Goal: Information Seeking & Learning: Learn about a topic

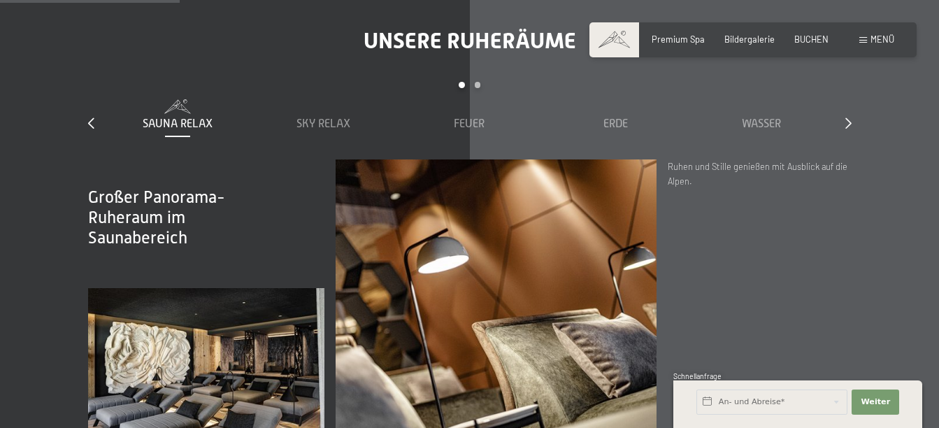
scroll to position [1468, 0]
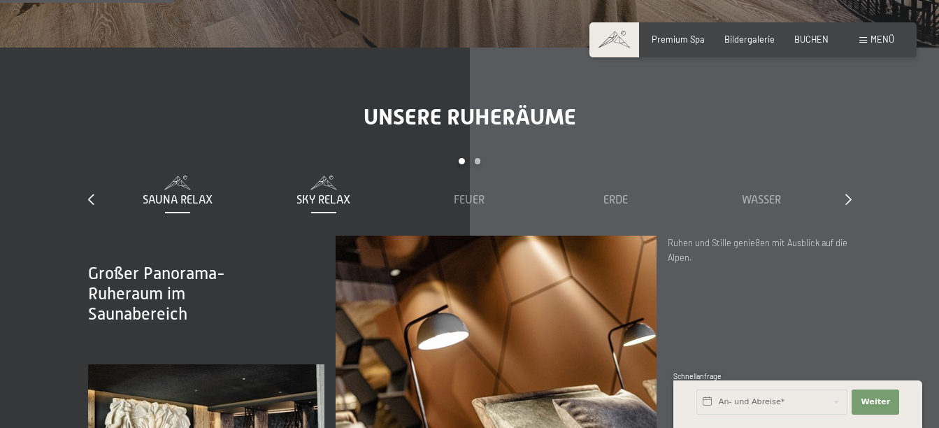
click at [315, 198] on span "Sky Relax" at bounding box center [323, 200] width 54 height 13
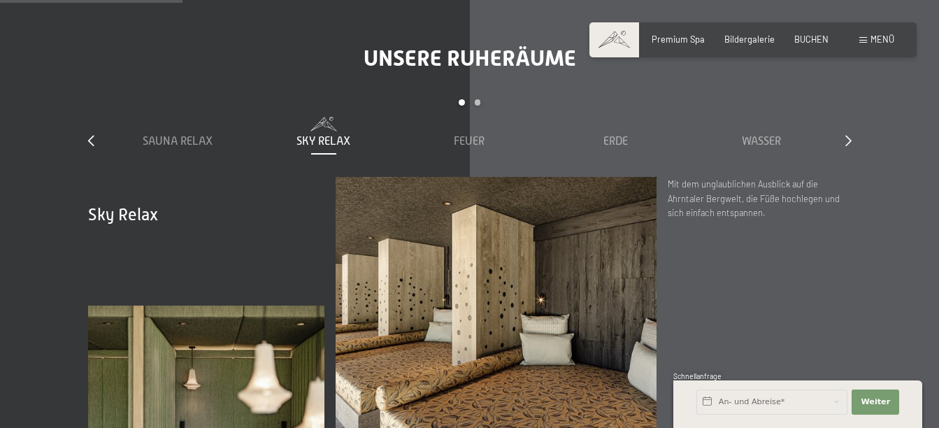
scroll to position [1538, 0]
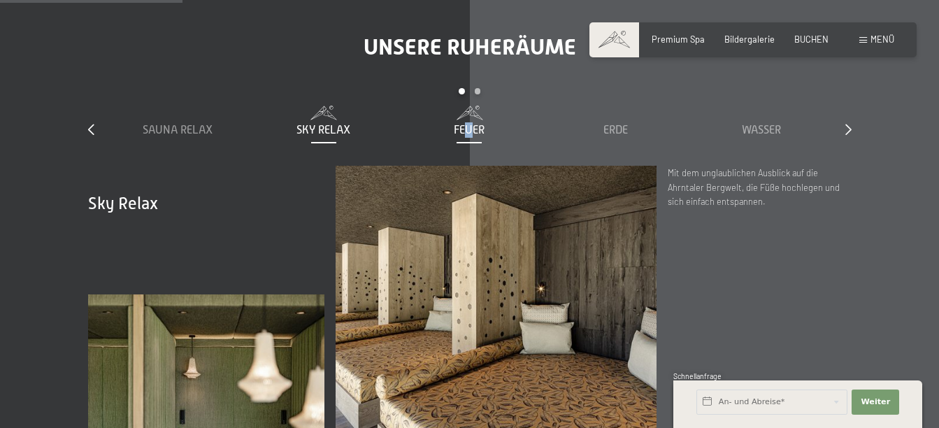
click at [470, 127] on span "Feuer" at bounding box center [469, 130] width 31 height 13
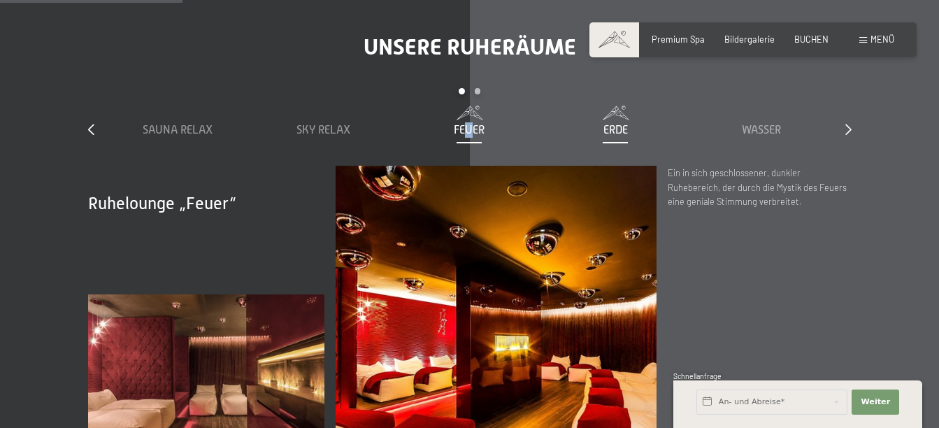
drag, startPoint x: 470, startPoint y: 127, endPoint x: 617, endPoint y: 131, distance: 146.8
click at [617, 130] on span "Erde" at bounding box center [615, 130] width 24 height 13
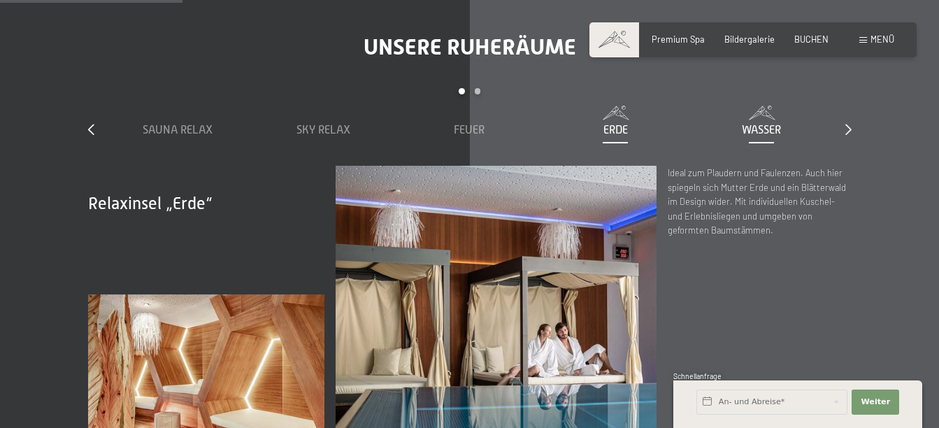
click at [756, 134] on span "Wasser" at bounding box center [761, 130] width 39 height 13
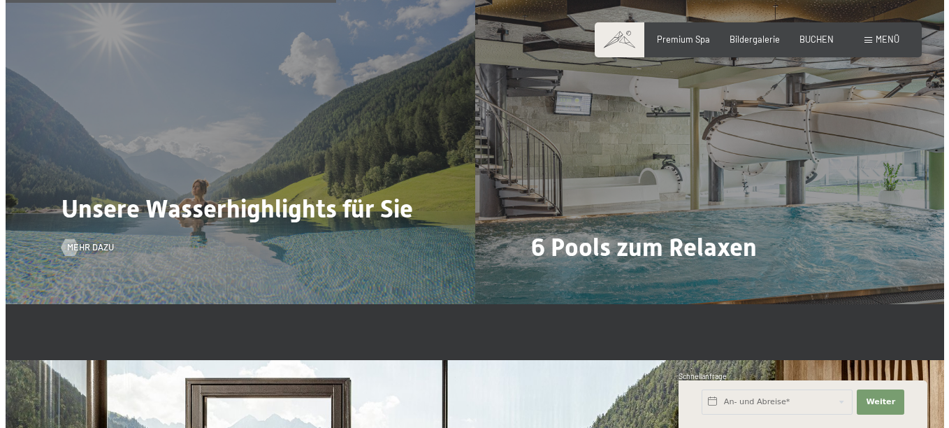
scroll to position [2796, 0]
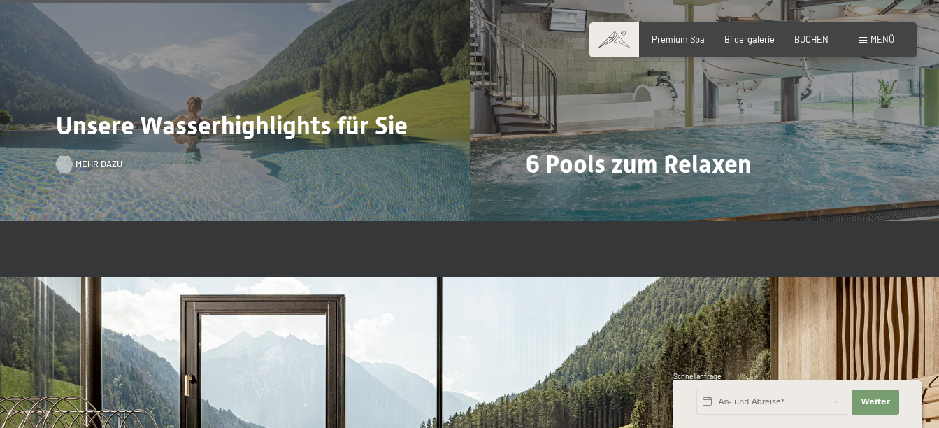
click at [92, 161] on span "Mehr dazu" at bounding box center [98, 164] width 47 height 13
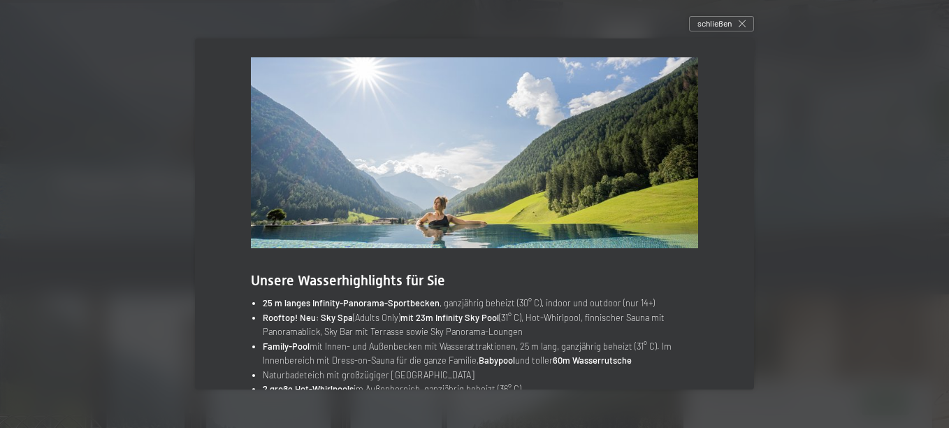
scroll to position [0, 0]
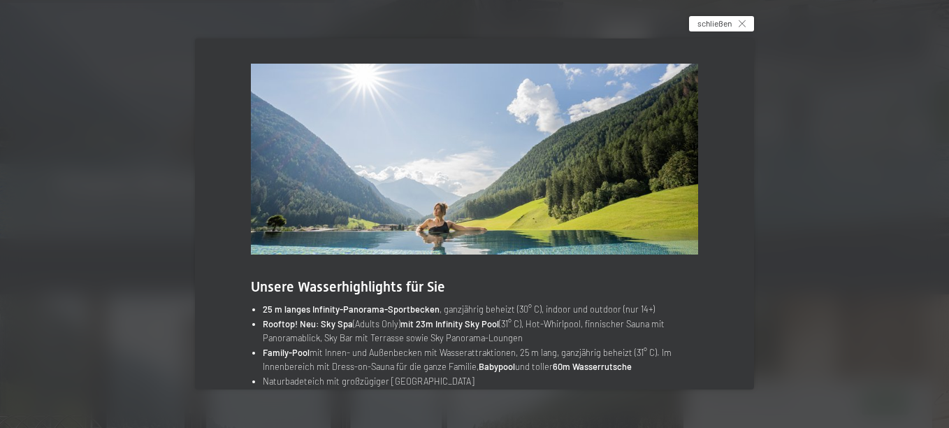
click at [729, 25] on span "schließen" at bounding box center [715, 23] width 34 height 12
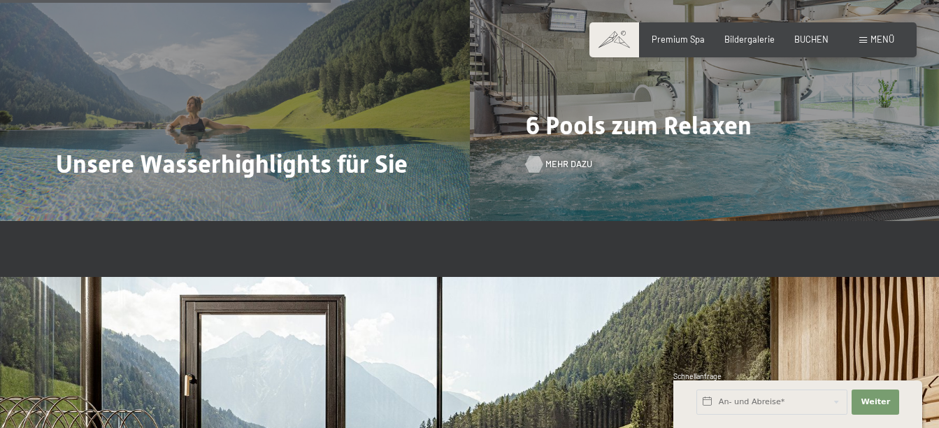
click at [565, 160] on span "Mehr dazu" at bounding box center [568, 164] width 47 height 13
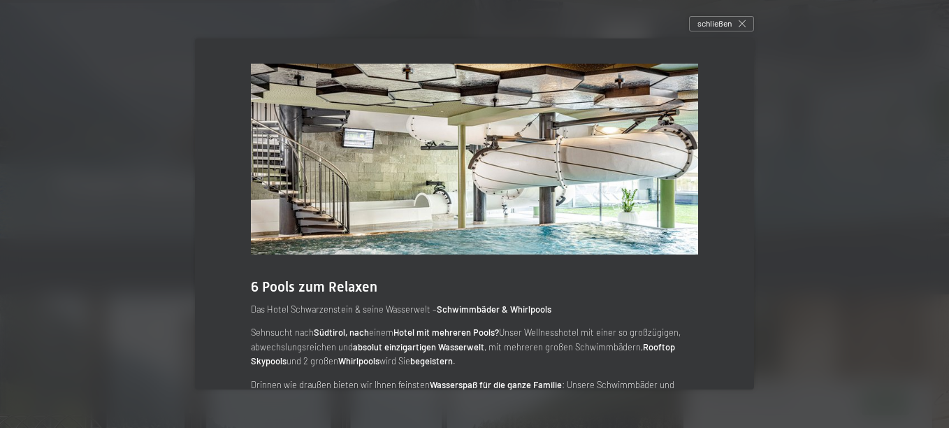
click at [710, 28] on span "schließen" at bounding box center [715, 23] width 34 height 12
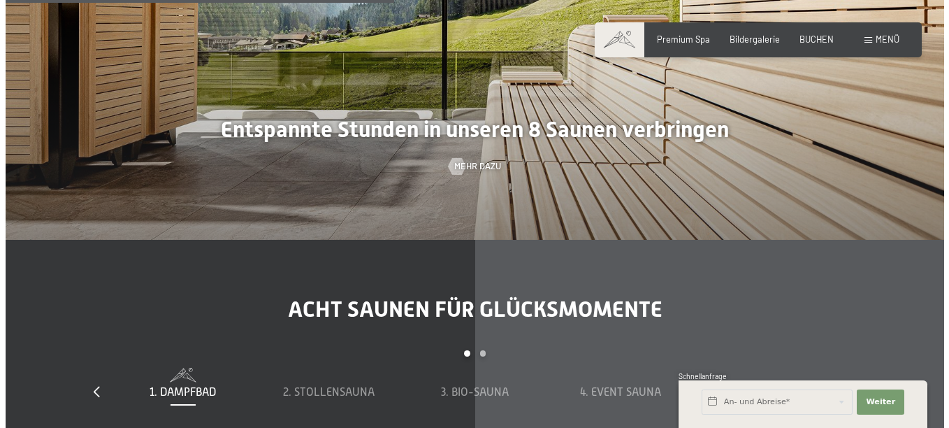
scroll to position [3285, 0]
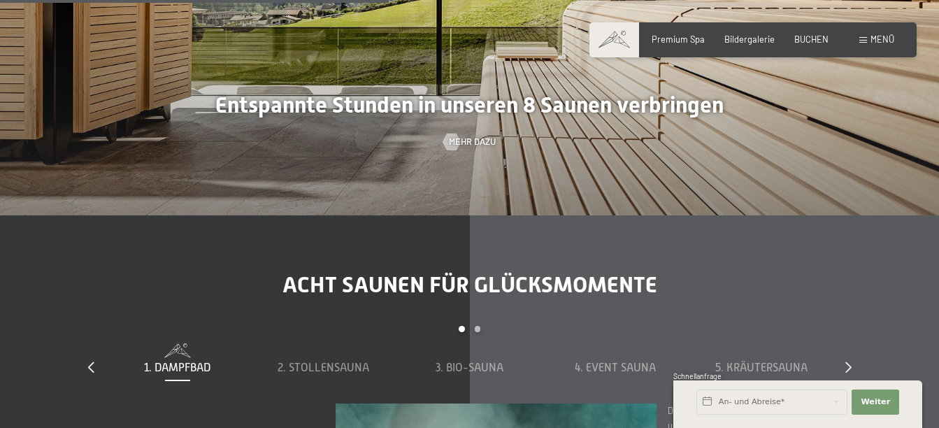
click at [476, 151] on div at bounding box center [469, 2] width 939 height 428
click at [469, 143] on span "Mehr dazu" at bounding box center [486, 142] width 47 height 13
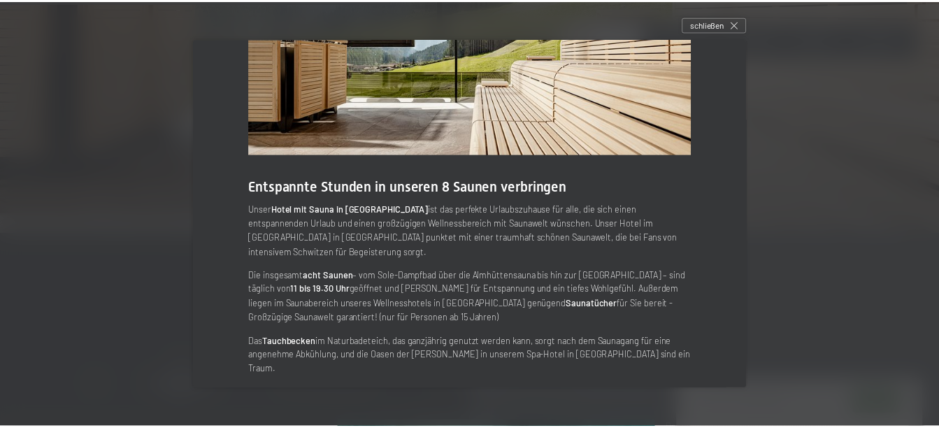
scroll to position [66, 0]
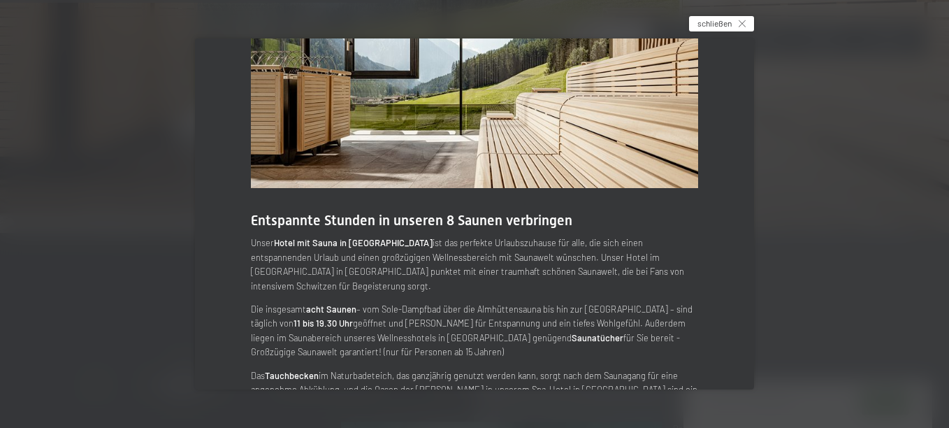
click at [717, 20] on span "schließen" at bounding box center [715, 23] width 34 height 12
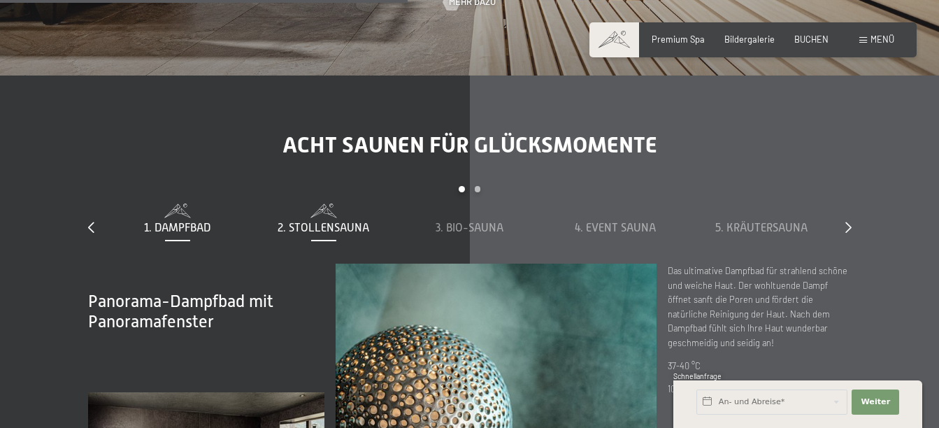
scroll to position [3495, 0]
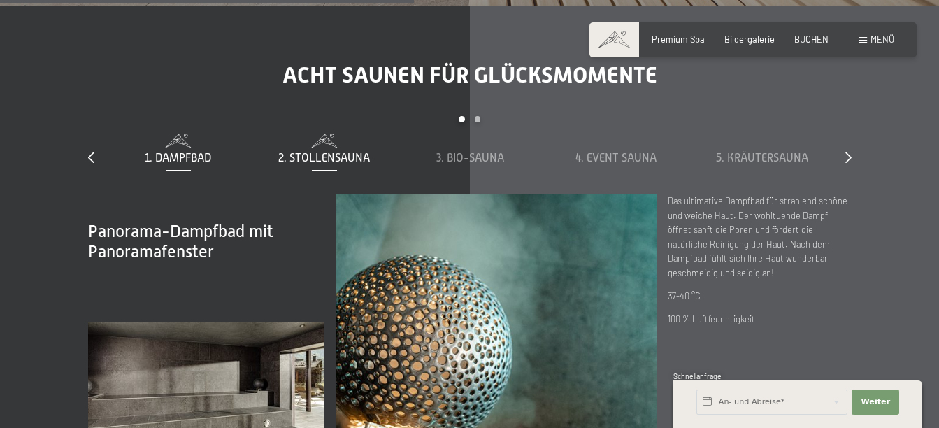
click at [345, 155] on span "2. Stollensauna" at bounding box center [324, 158] width 92 height 13
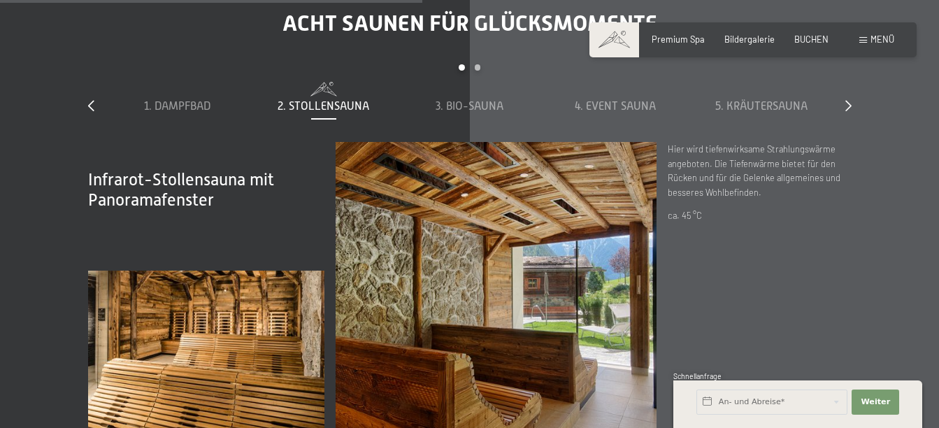
scroll to position [3565, 0]
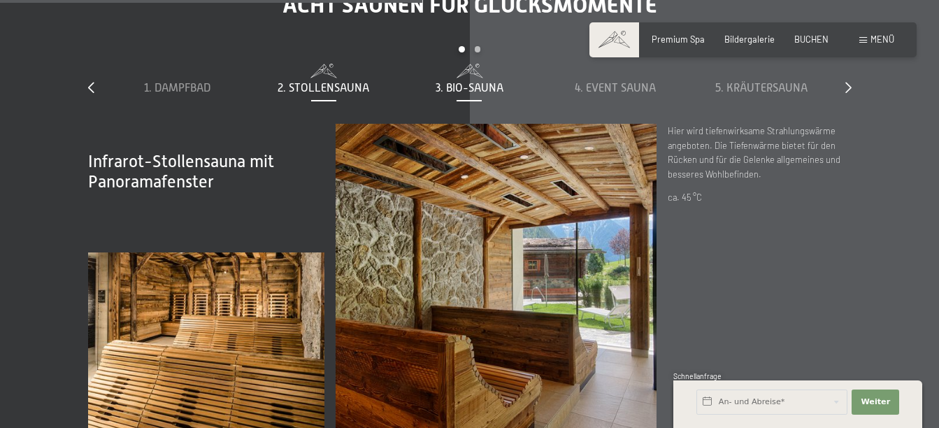
click at [470, 82] on span "3. Bio-Sauna" at bounding box center [469, 88] width 68 height 13
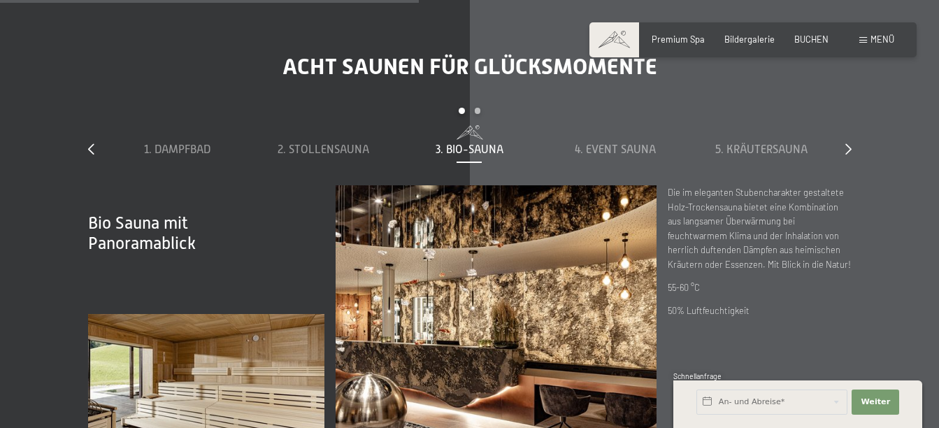
scroll to position [3495, 0]
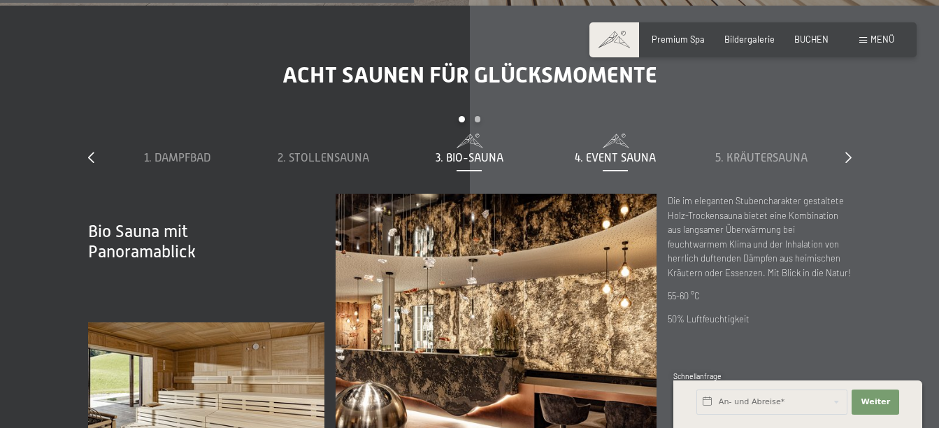
click at [619, 148] on div "4. Event Sauna" at bounding box center [615, 150] width 135 height 32
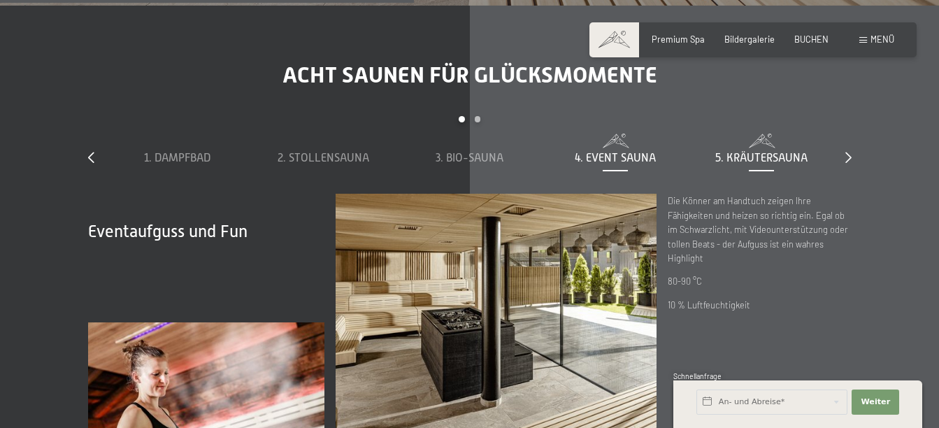
click at [743, 158] on span "5. Kräutersauna" at bounding box center [761, 158] width 92 height 13
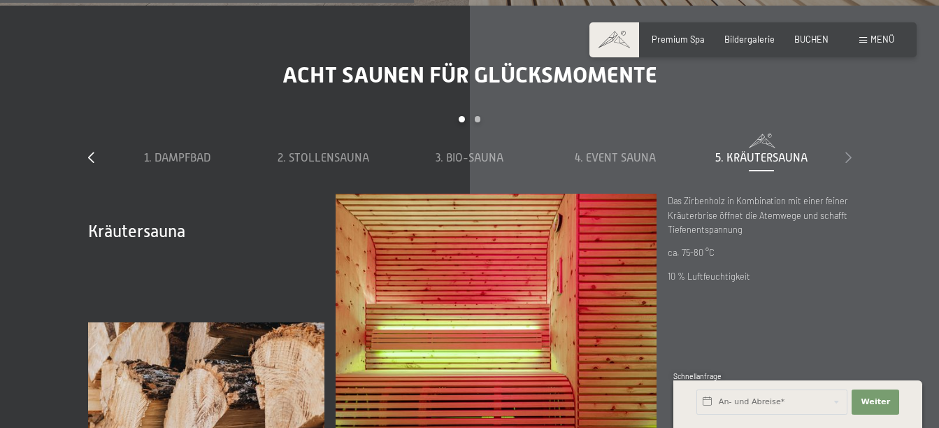
click at [846, 159] on icon at bounding box center [848, 157] width 6 height 11
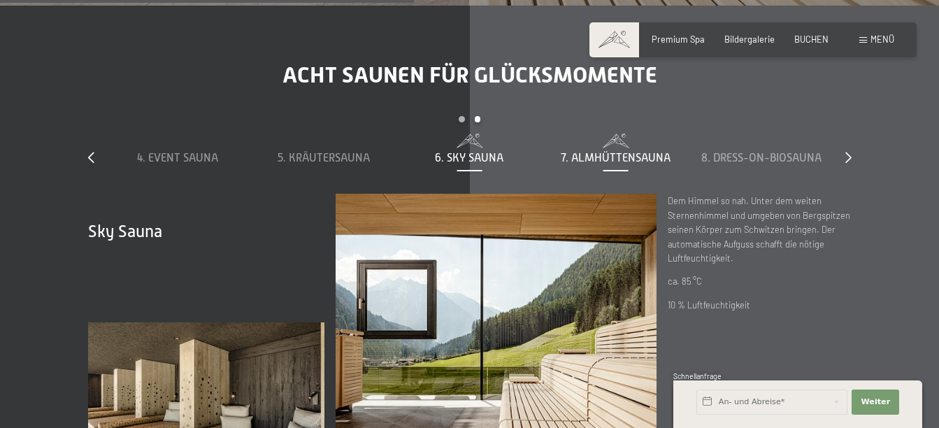
click at [617, 137] on span at bounding box center [615, 141] width 135 height 14
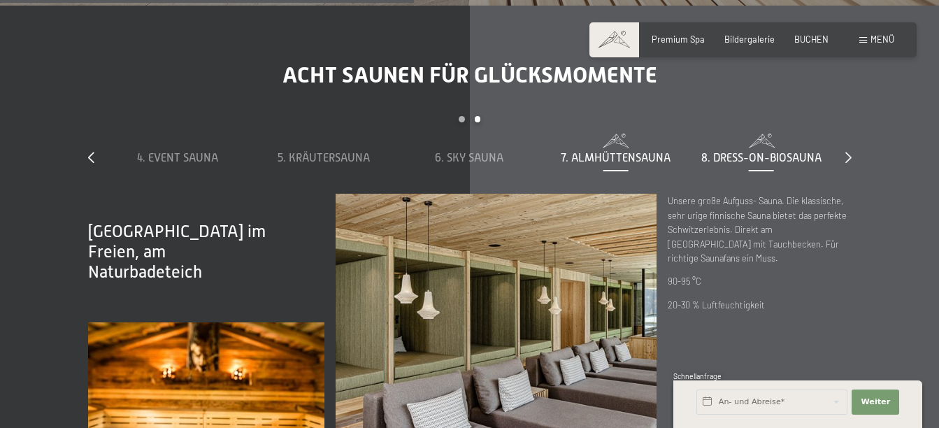
click at [710, 154] on span "8. Dress-on-Biosauna" at bounding box center [761, 158] width 120 height 13
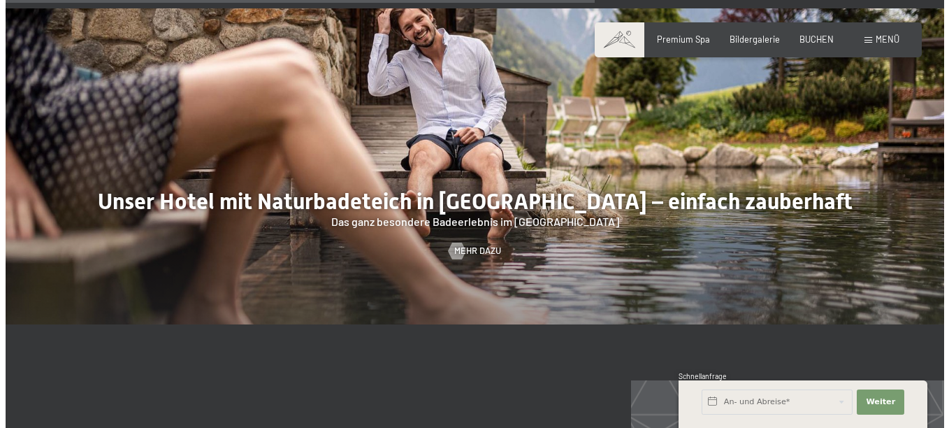
scroll to position [4334, 0]
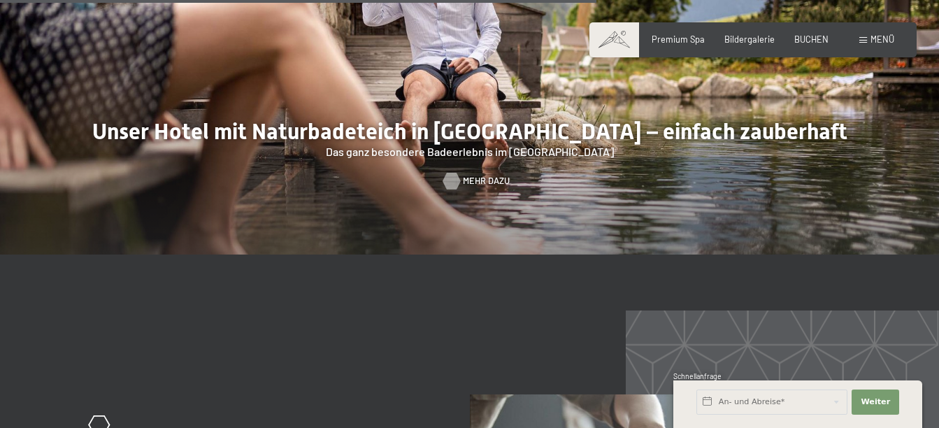
click at [483, 178] on span "Mehr dazu" at bounding box center [486, 181] width 47 height 13
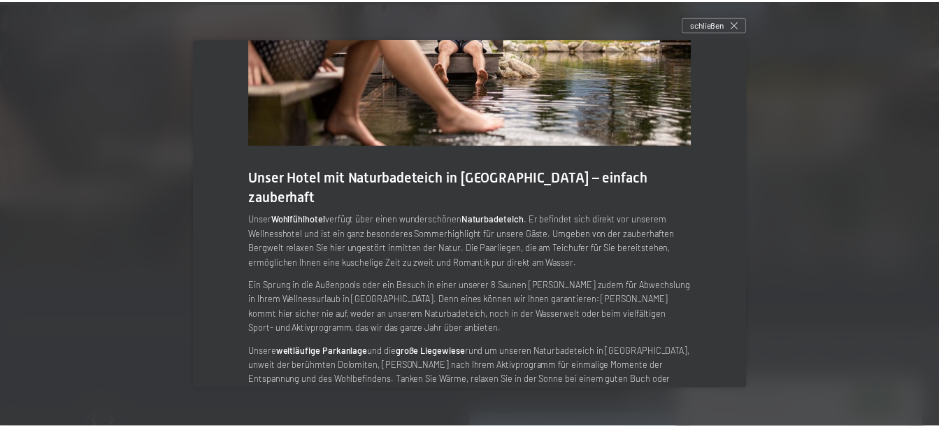
scroll to position [127, 0]
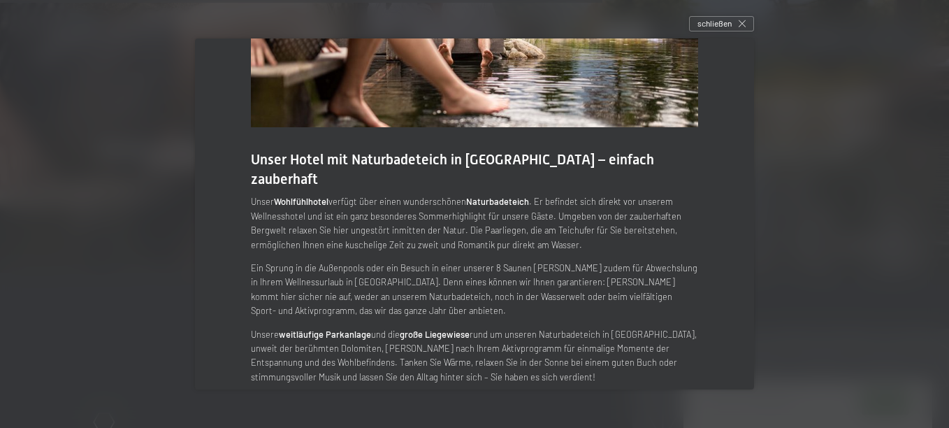
drag, startPoint x: 714, startPoint y: 24, endPoint x: 713, endPoint y: 34, distance: 9.8
click at [714, 24] on span "schließen" at bounding box center [715, 23] width 34 height 12
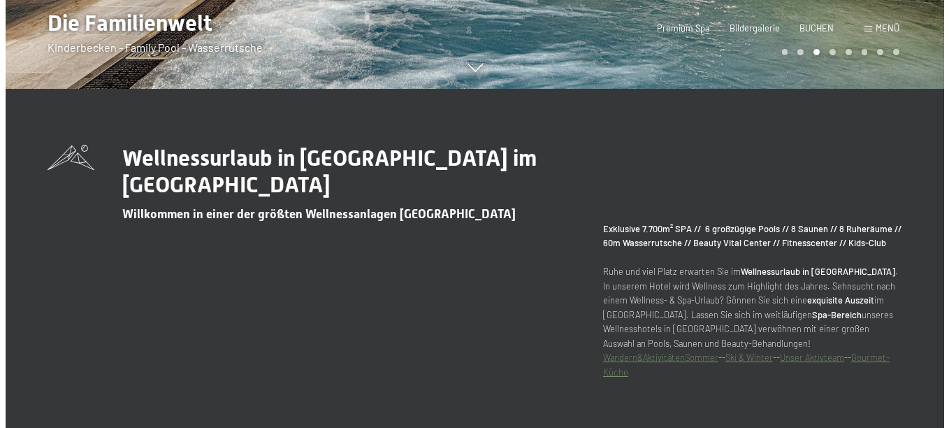
scroll to position [0, 0]
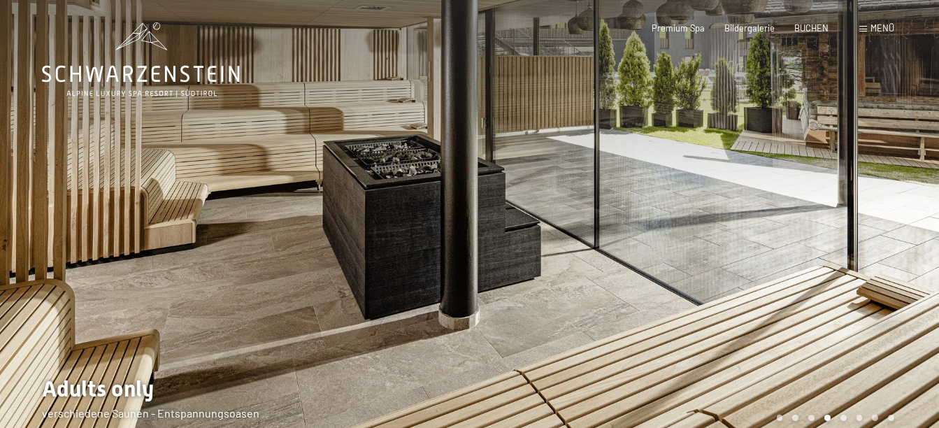
click at [868, 22] on div "Menü" at bounding box center [876, 28] width 35 height 13
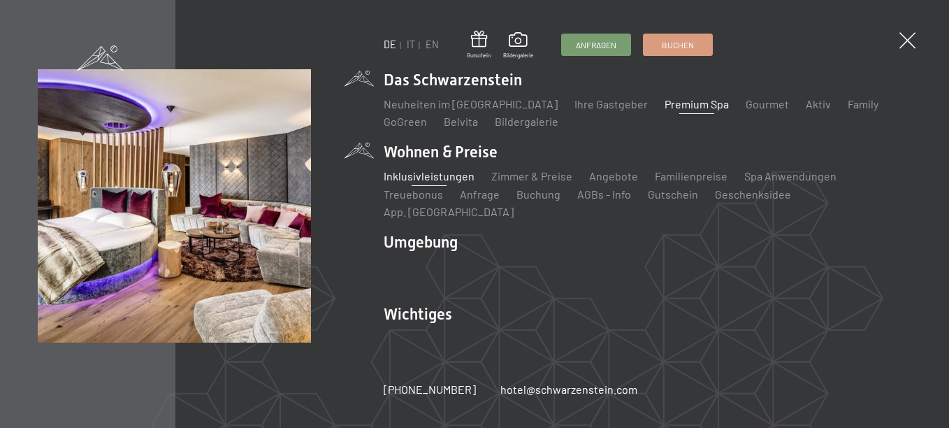
click at [460, 182] on link "Inklusivleistungen" at bounding box center [429, 175] width 91 height 13
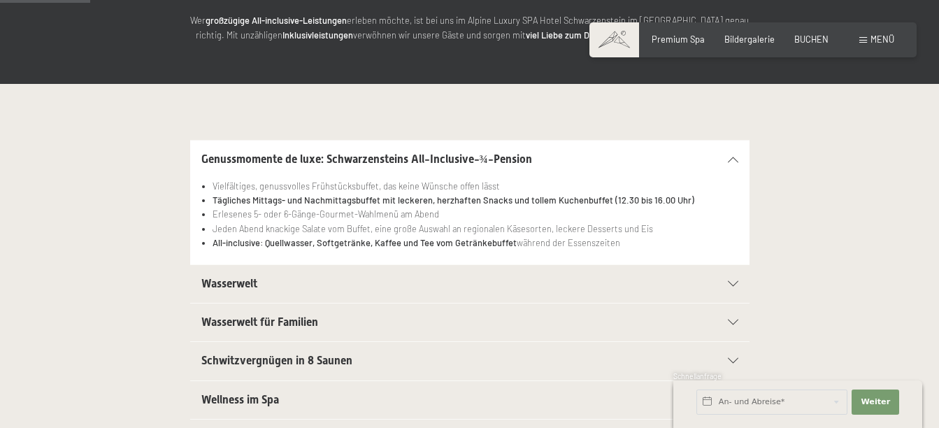
click at [336, 282] on h2 "Wasserwelt" at bounding box center [442, 283] width 483 height 15
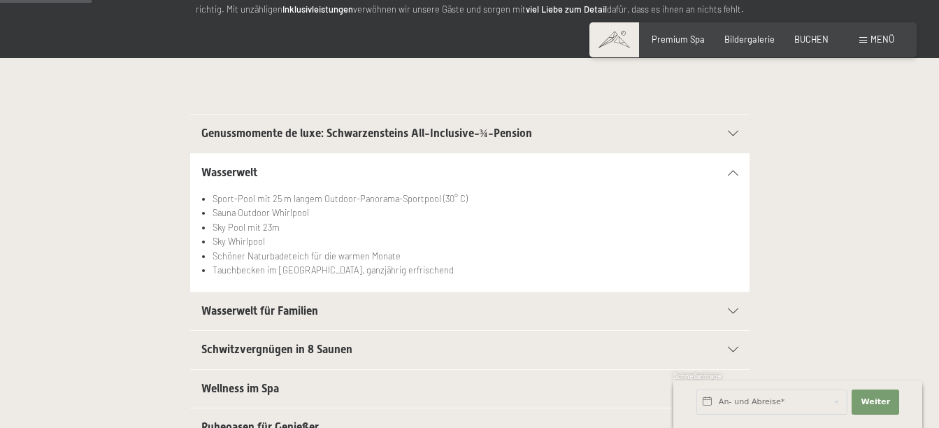
scroll to position [280, 0]
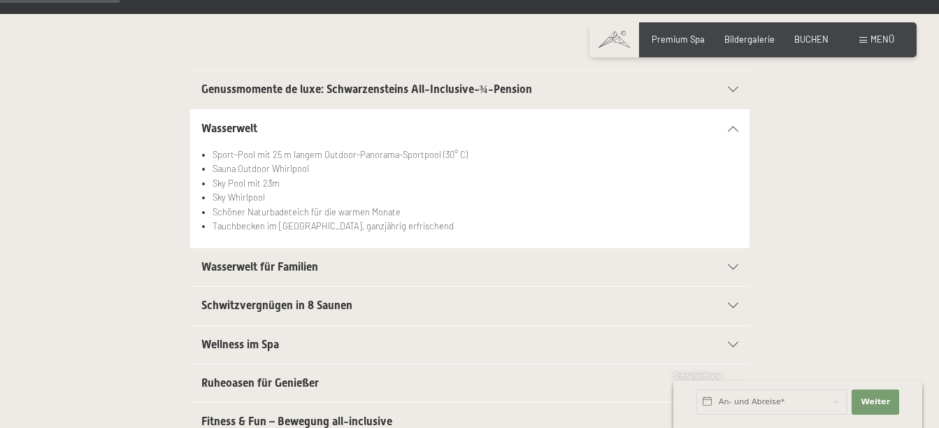
click at [298, 264] on span "Wasserwelt für Familien" at bounding box center [259, 266] width 117 height 13
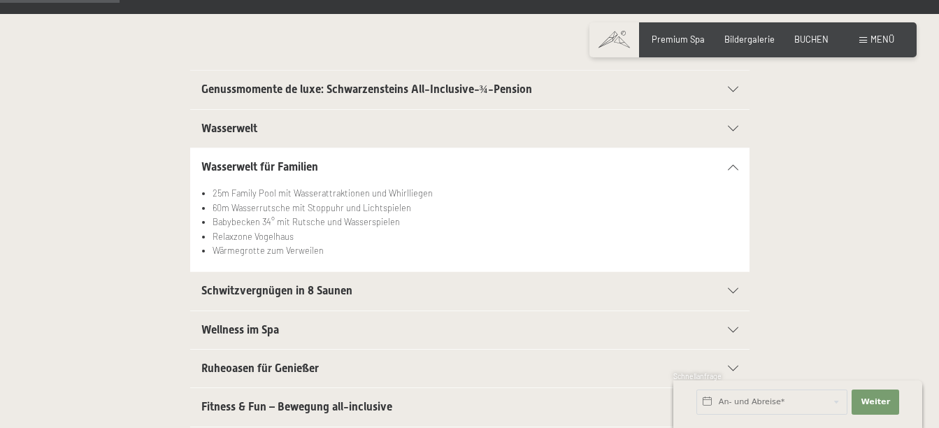
click at [263, 283] on h2 "Schwitzvergnügen in 8 Saunen" at bounding box center [442, 290] width 483 height 15
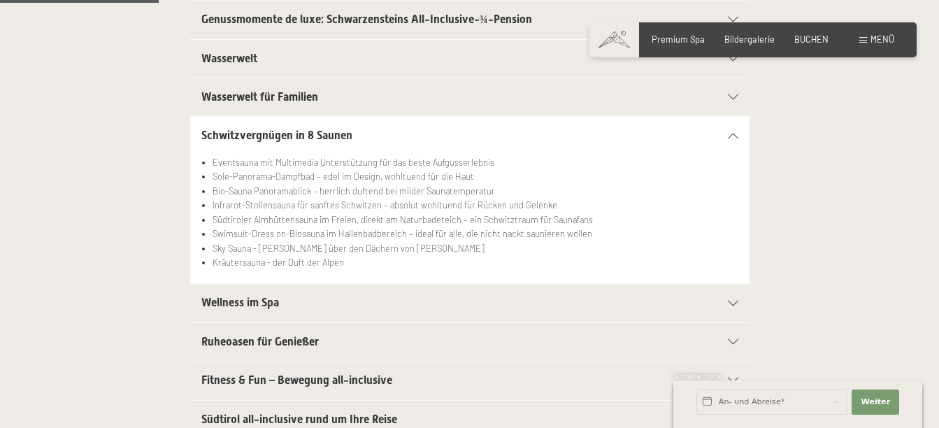
scroll to position [419, 0]
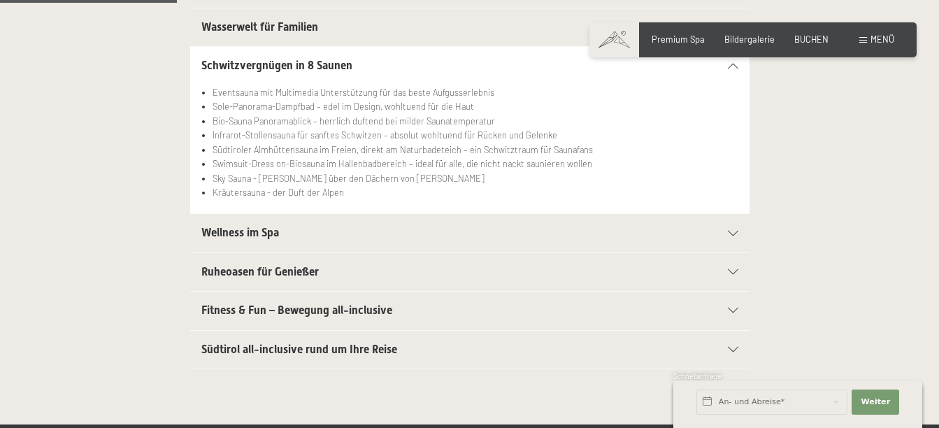
click at [254, 230] on span "Wellness im Spa" at bounding box center [240, 232] width 78 height 13
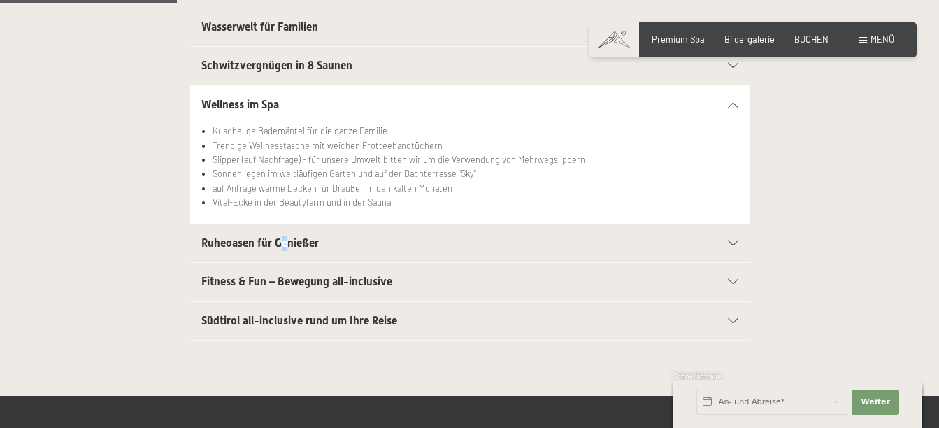
click at [282, 242] on span "Ruheoasen für Genießer" at bounding box center [259, 242] width 117 height 13
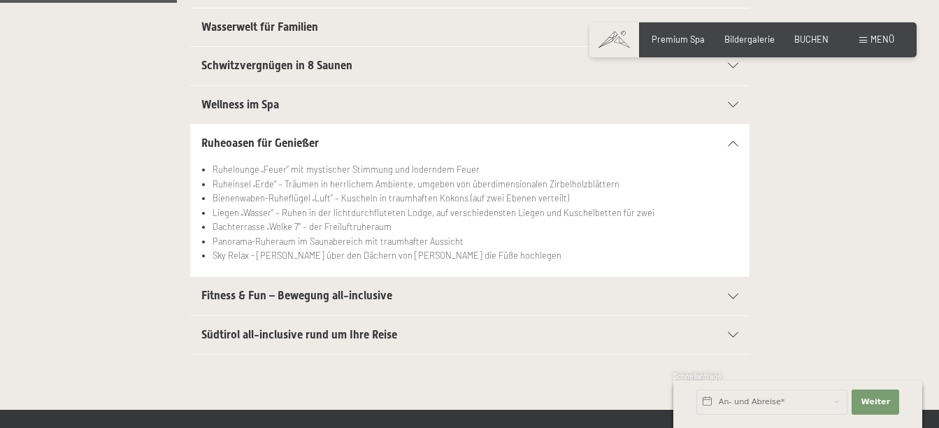
click at [324, 296] on span "Fitness & Fun – Bewegung all-inclusive" at bounding box center [296, 295] width 191 height 13
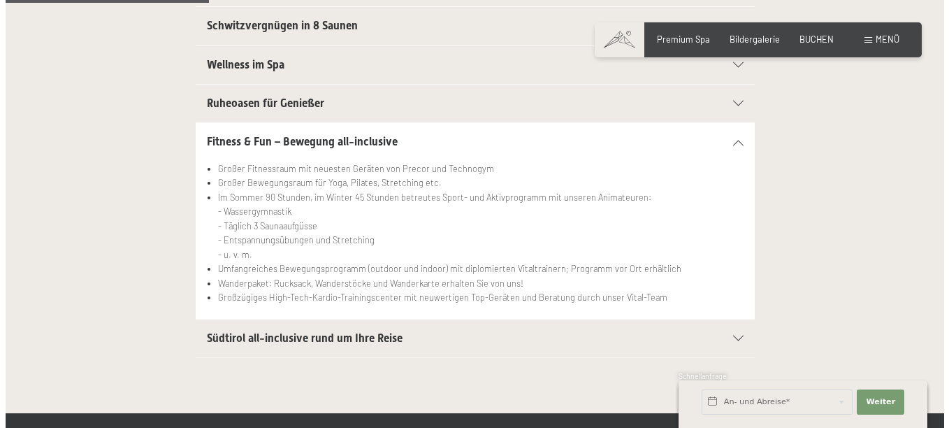
scroll to position [489, 0]
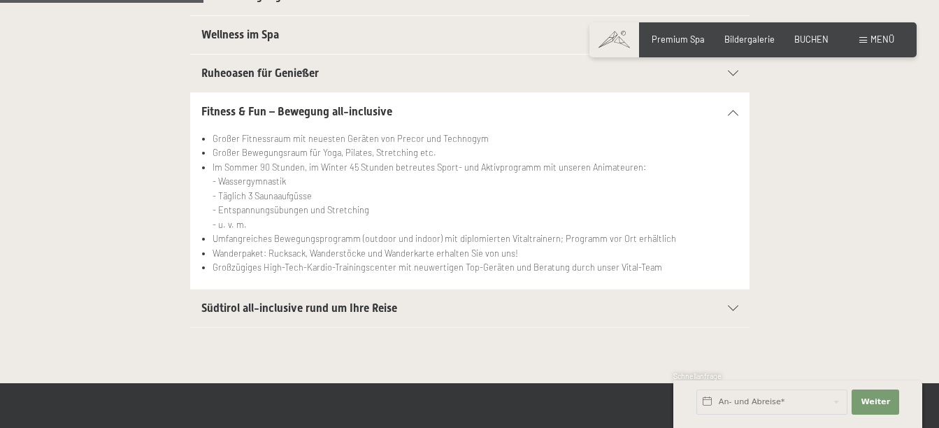
click at [308, 305] on span "Südtirol all-inclusive rund um Ihre Reise" at bounding box center [299, 307] width 196 height 13
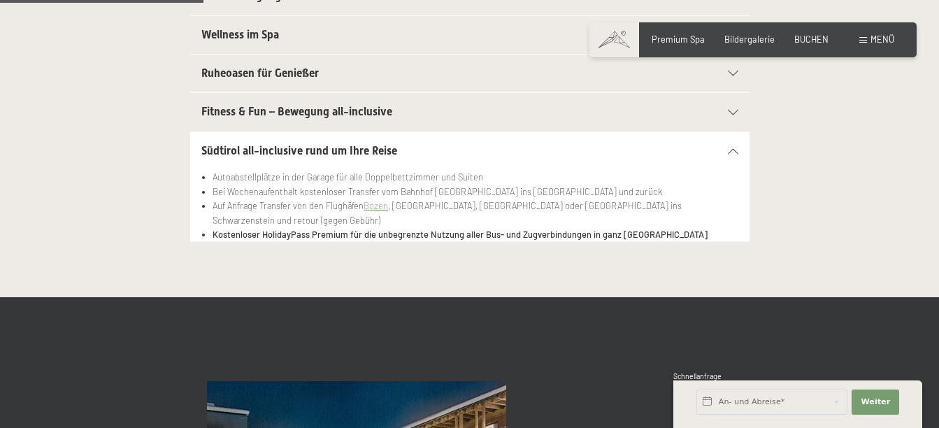
click at [867, 41] on div "Menü" at bounding box center [876, 40] width 35 height 13
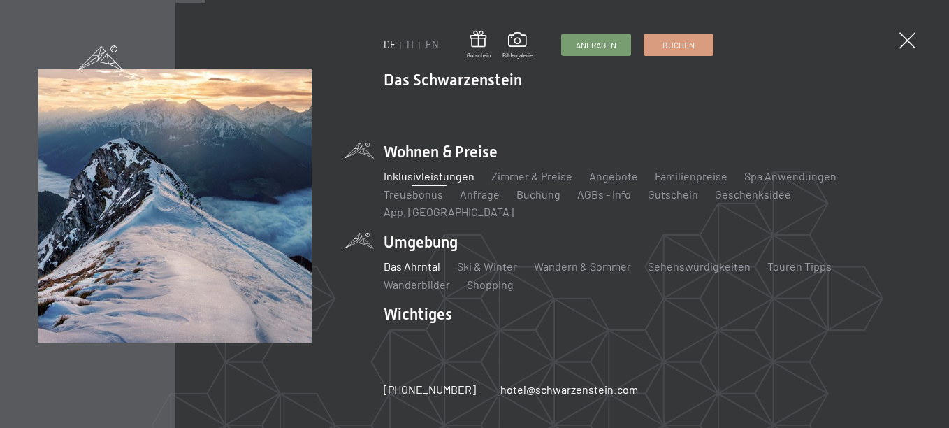
click at [426, 259] on link "Das Ahrntal" at bounding box center [412, 265] width 57 height 13
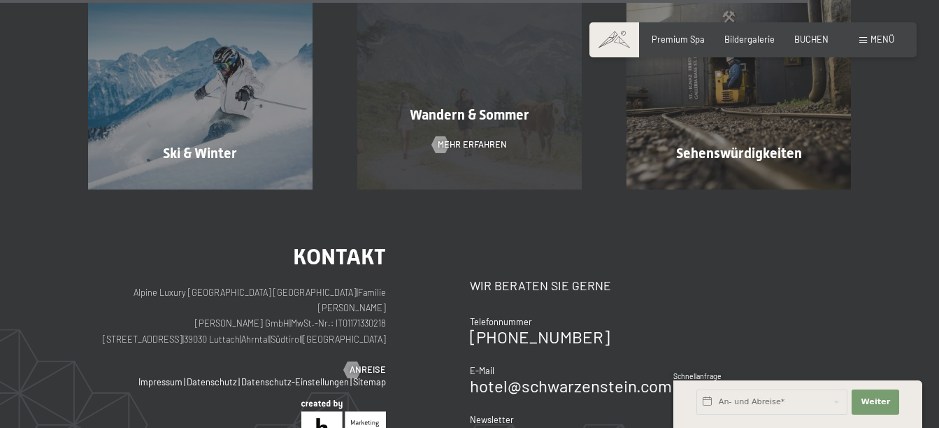
scroll to position [3495, 0]
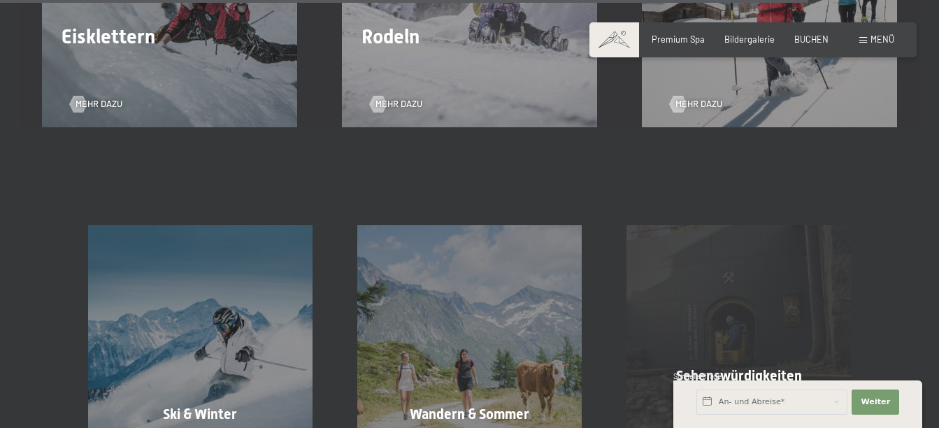
click at [723, 312] on div "Sehenswürdigkeiten Mehr erfahren" at bounding box center [738, 337] width 269 height 224
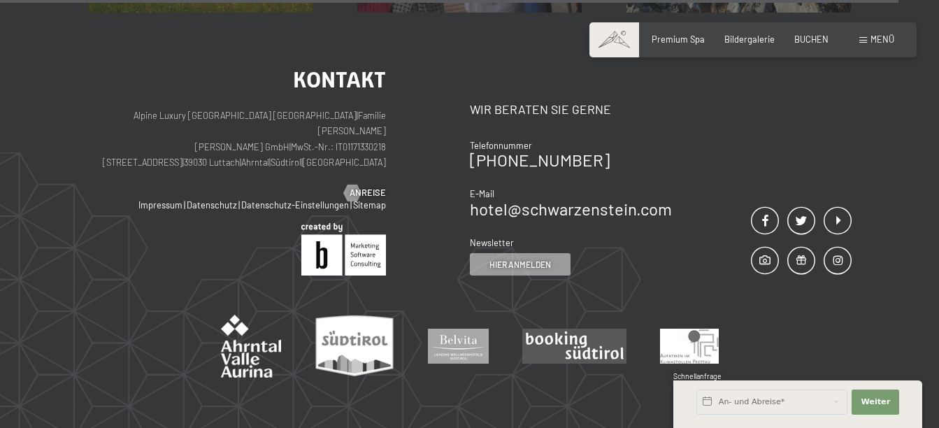
scroll to position [2959, 0]
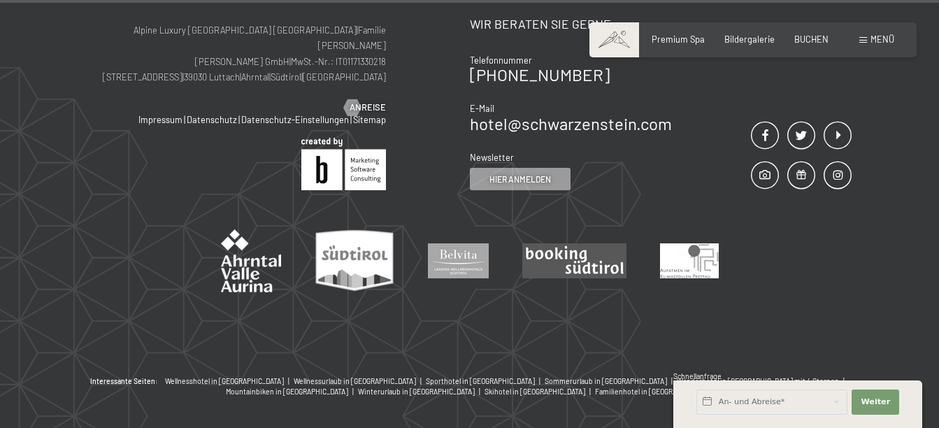
click at [879, 38] on span "Menü" at bounding box center [882, 39] width 24 height 11
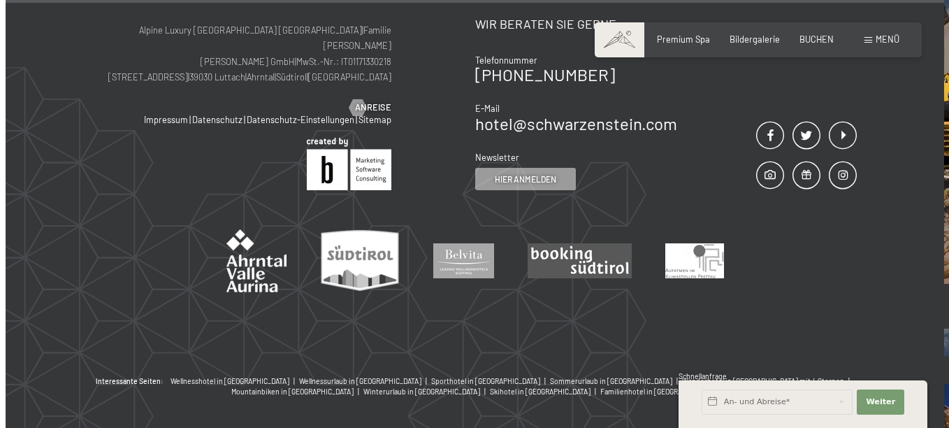
scroll to position [2969, 0]
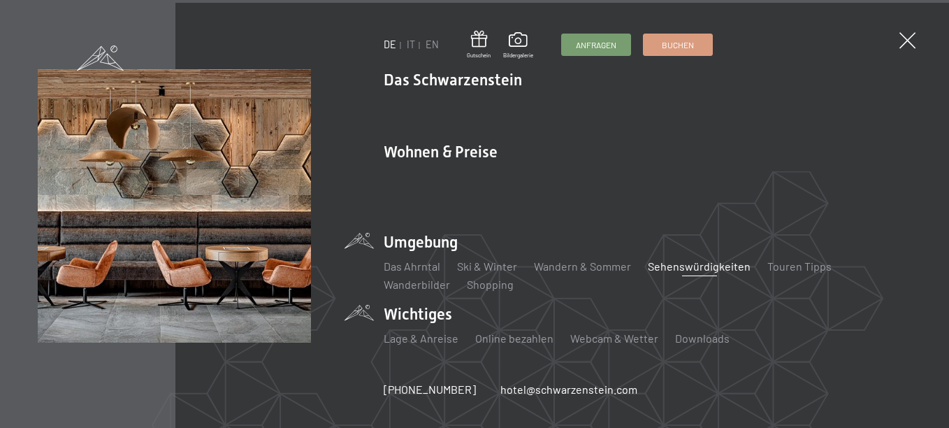
click at [419, 308] on li "Wichtiges Lage & Anreise Online bezahlen Webcam & Wetter Downloads" at bounding box center [648, 330] width 528 height 55
click at [510, 331] on link "Online bezahlen" at bounding box center [514, 337] width 78 height 13
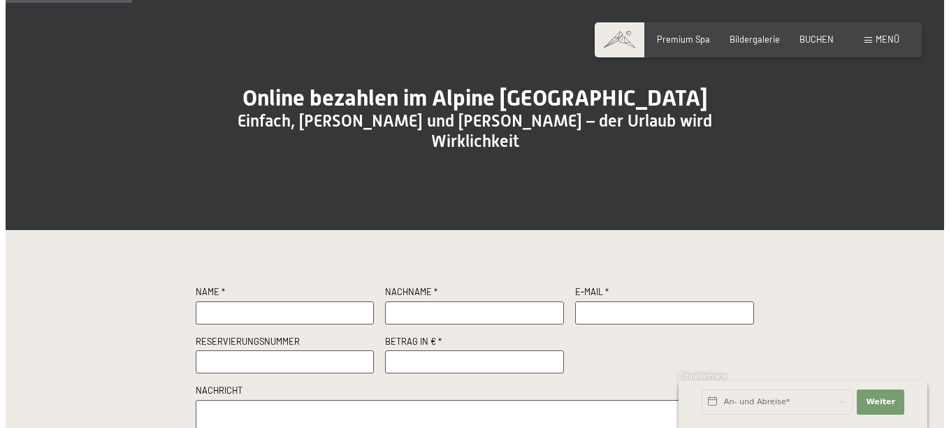
scroll to position [210, 0]
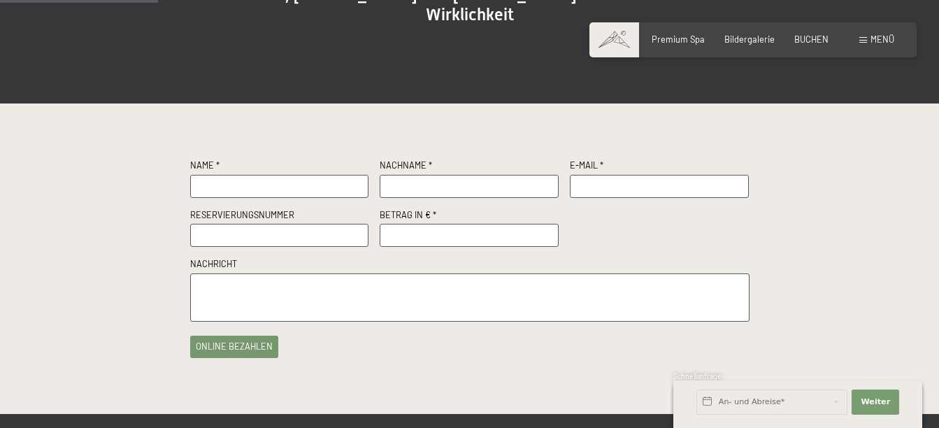
click at [880, 41] on span "Menü" at bounding box center [882, 39] width 24 height 11
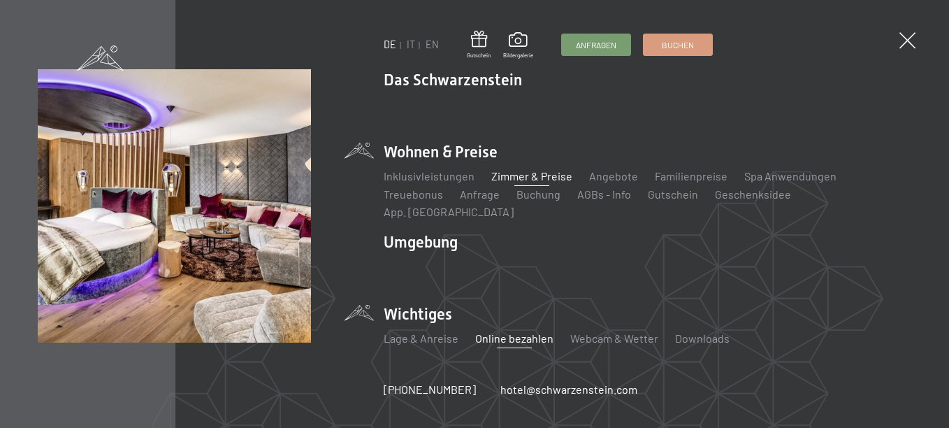
click at [521, 180] on link "Zimmer & Preise" at bounding box center [531, 175] width 81 height 13
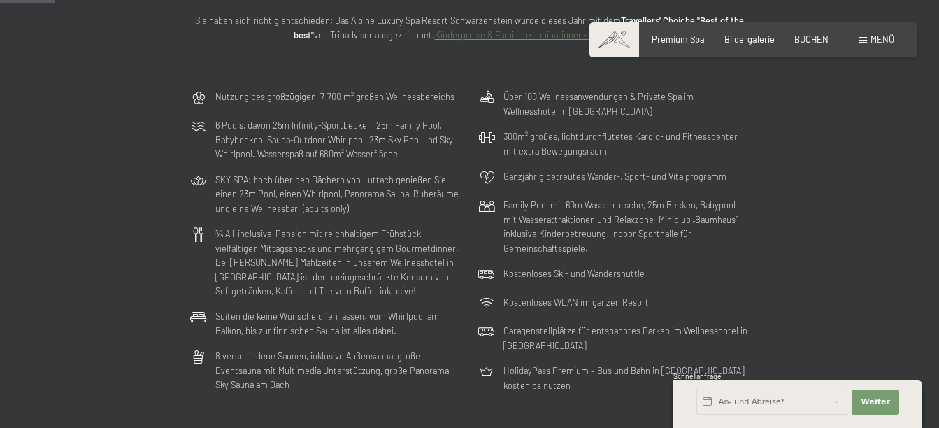
click at [409, 94] on p "Nutzung des großzügigen, 7.700 m² großen Wellnessbereichs" at bounding box center [334, 96] width 239 height 14
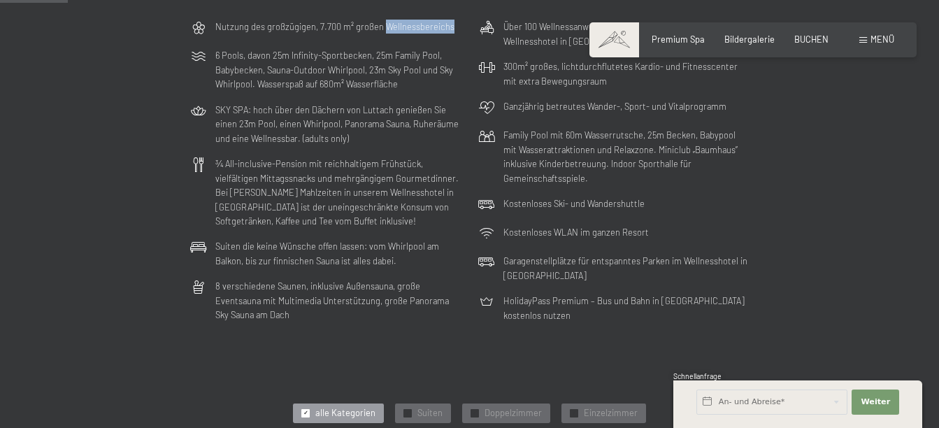
scroll to position [210, 0]
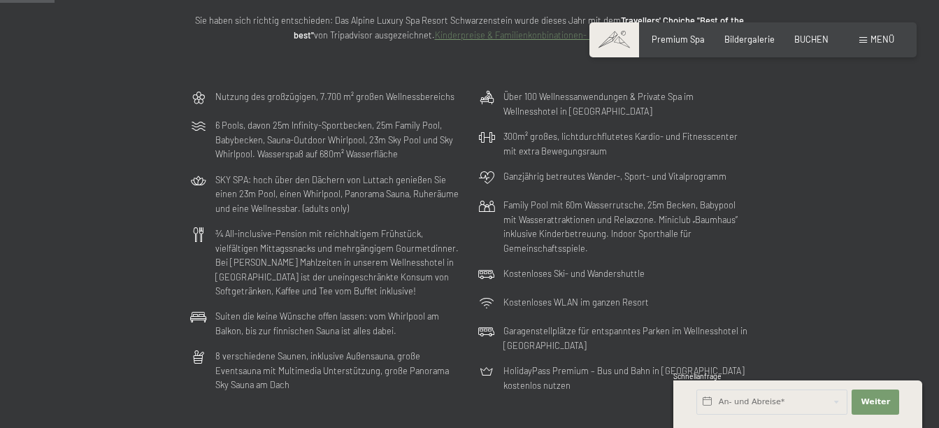
click at [354, 124] on p "6 Pools, davon 25m Infinity-Sportbecken, 25m Family Pool, Babybecken, Sauna-Out…" at bounding box center [338, 139] width 246 height 43
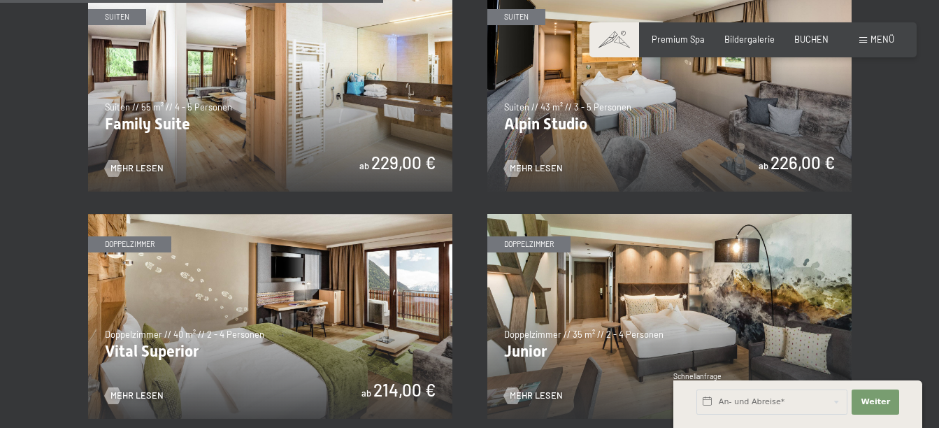
scroll to position [1468, 0]
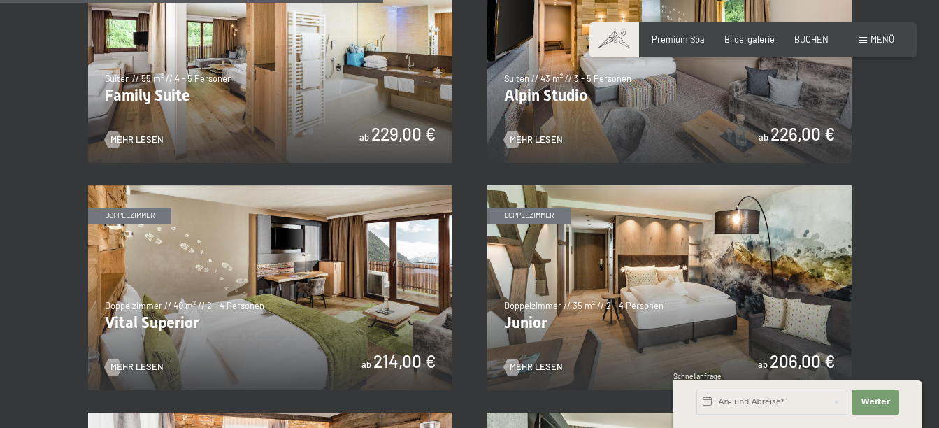
click at [245, 317] on img at bounding box center [270, 287] width 364 height 205
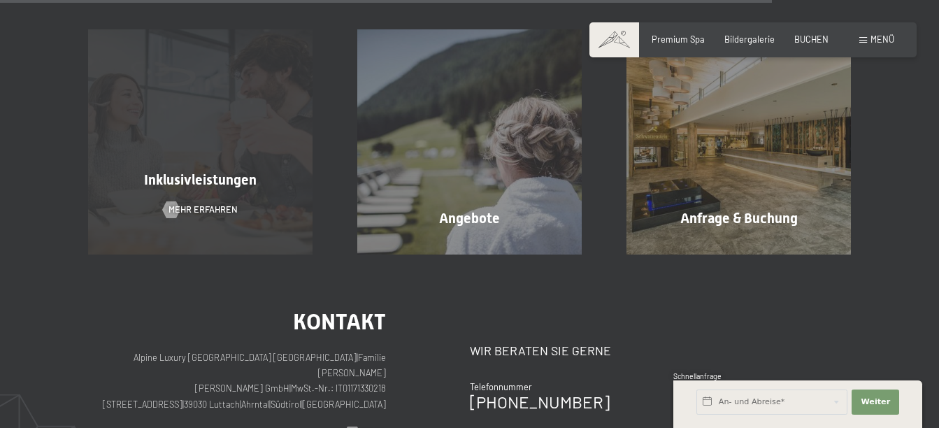
scroll to position [1398, 0]
